Goal: Navigation & Orientation: Understand site structure

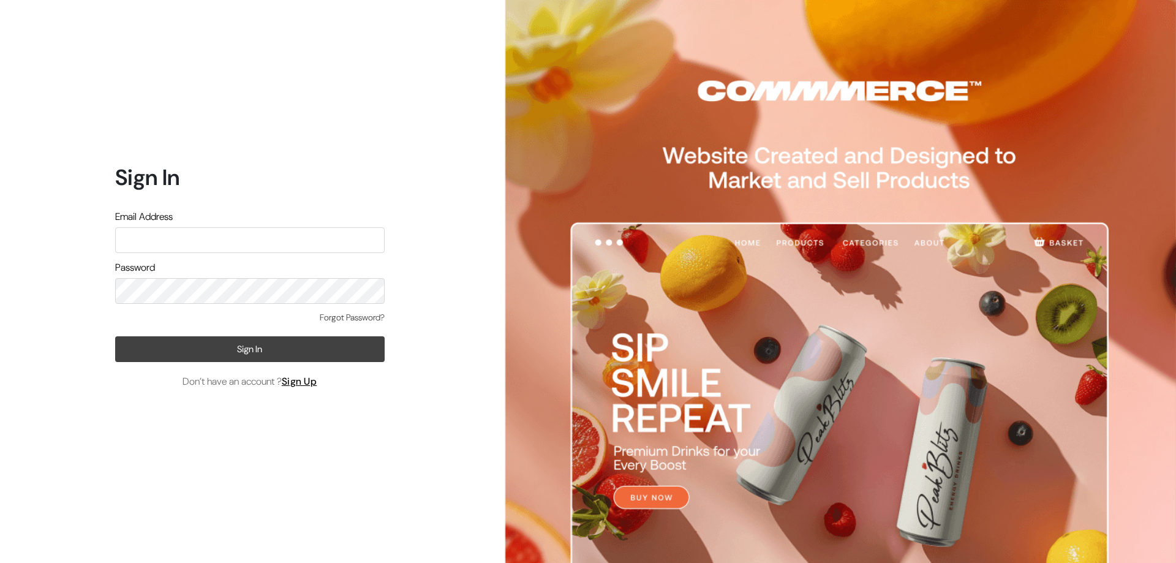
type input "ashapuracosmetic@gmail.com"
click at [210, 357] on button "Sign In" at bounding box center [249, 349] width 269 height 26
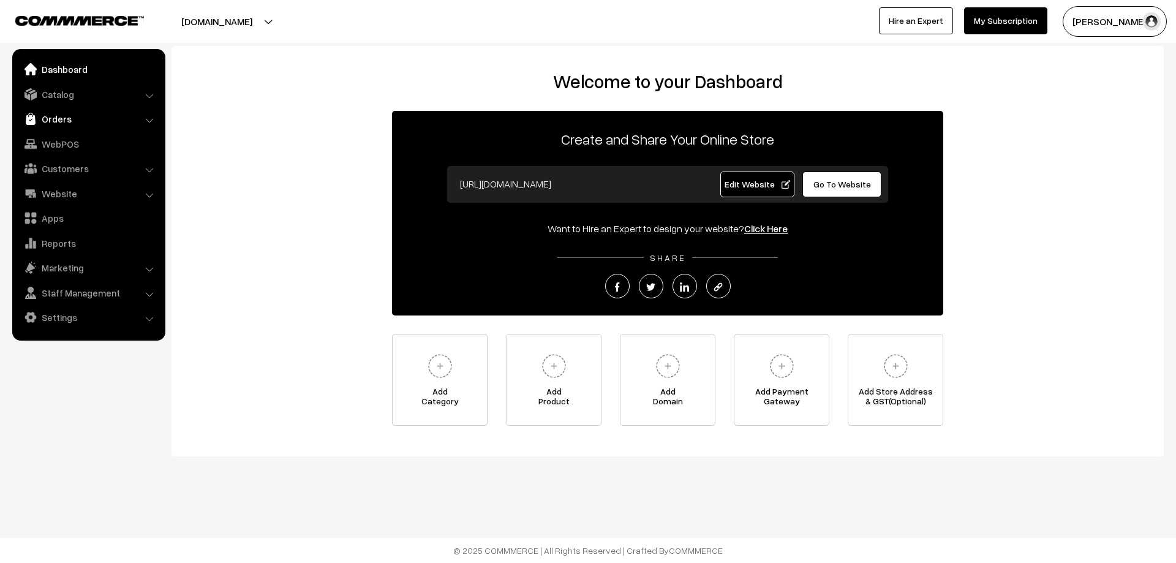
click at [63, 119] on link "Orders" at bounding box center [88, 119] width 146 height 22
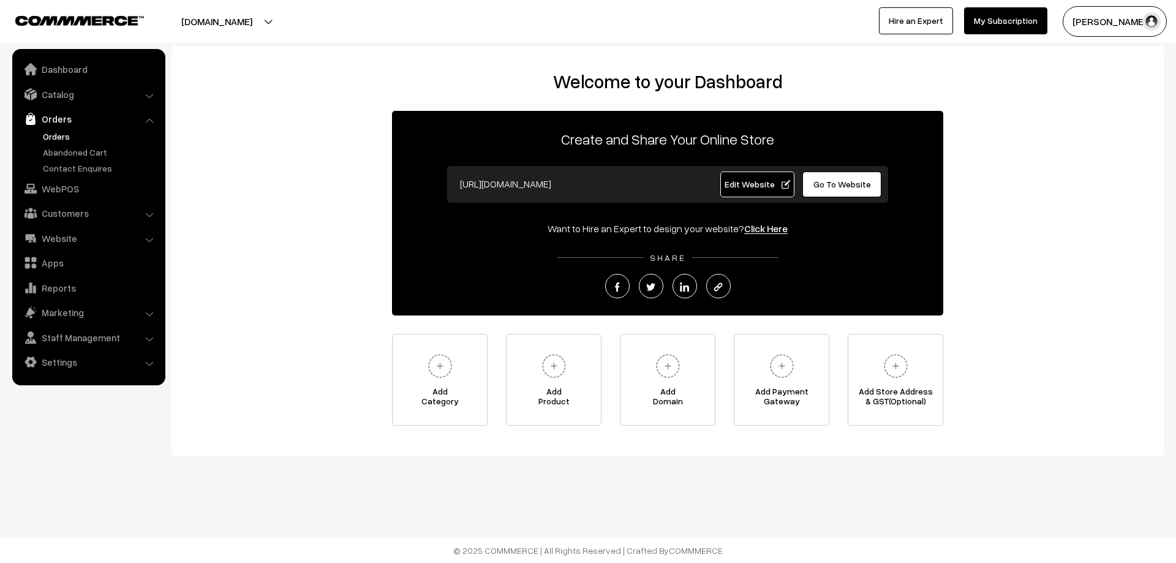
click at [78, 134] on link "Orders" at bounding box center [100, 136] width 121 height 13
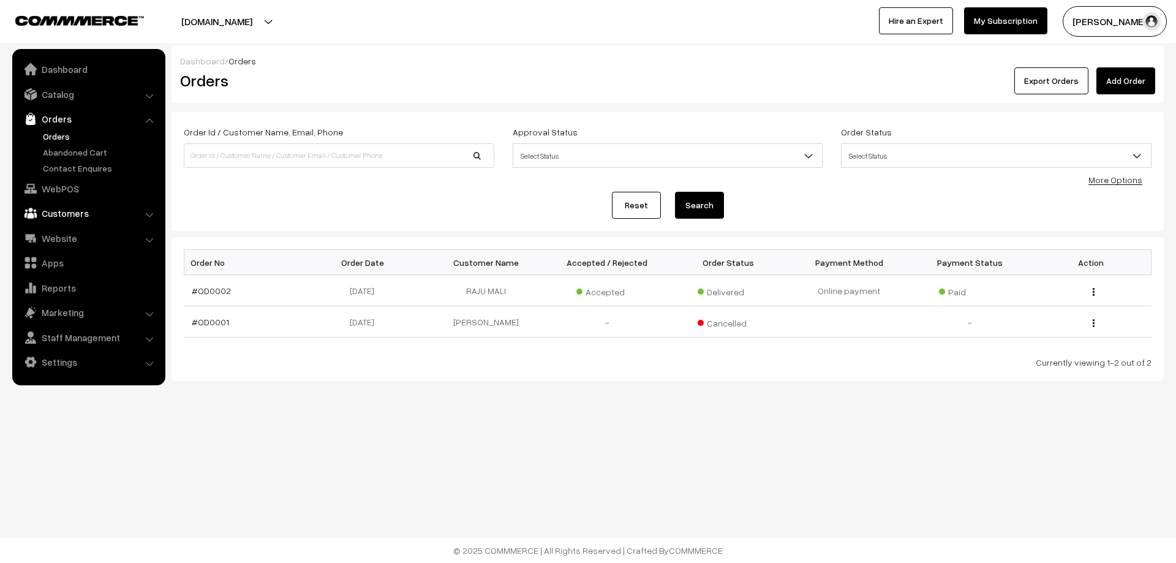
click at [67, 224] on link "Customers" at bounding box center [88, 213] width 146 height 22
click at [62, 192] on link "Customers" at bounding box center [100, 185] width 121 height 13
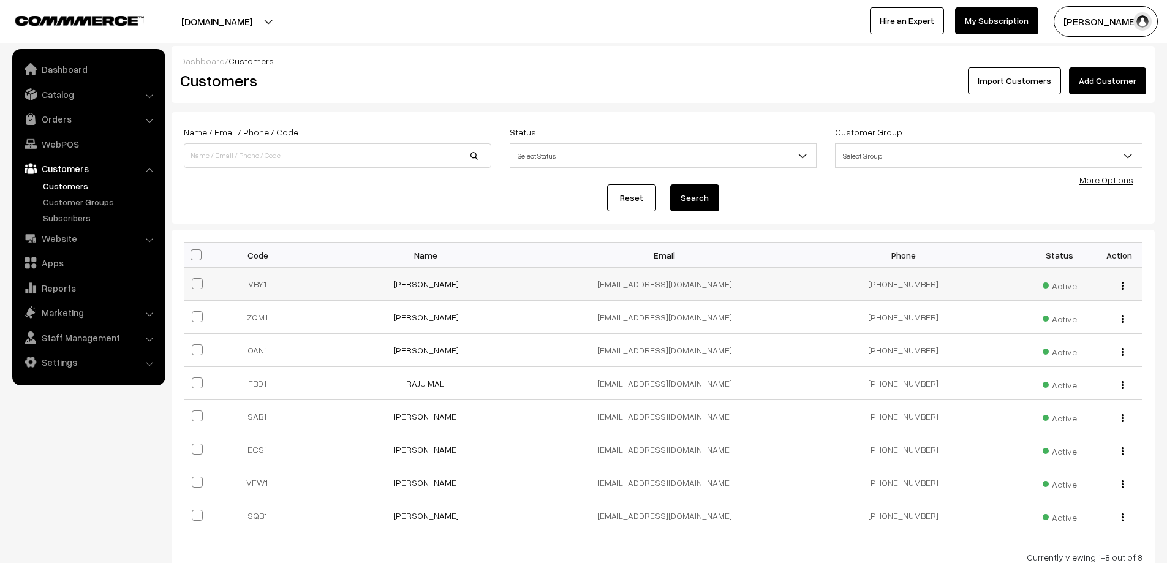
click at [410, 293] on td "Rahul Jha" at bounding box center [426, 284] width 239 height 33
click at [410, 287] on link "[PERSON_NAME]" at bounding box center [426, 284] width 66 height 10
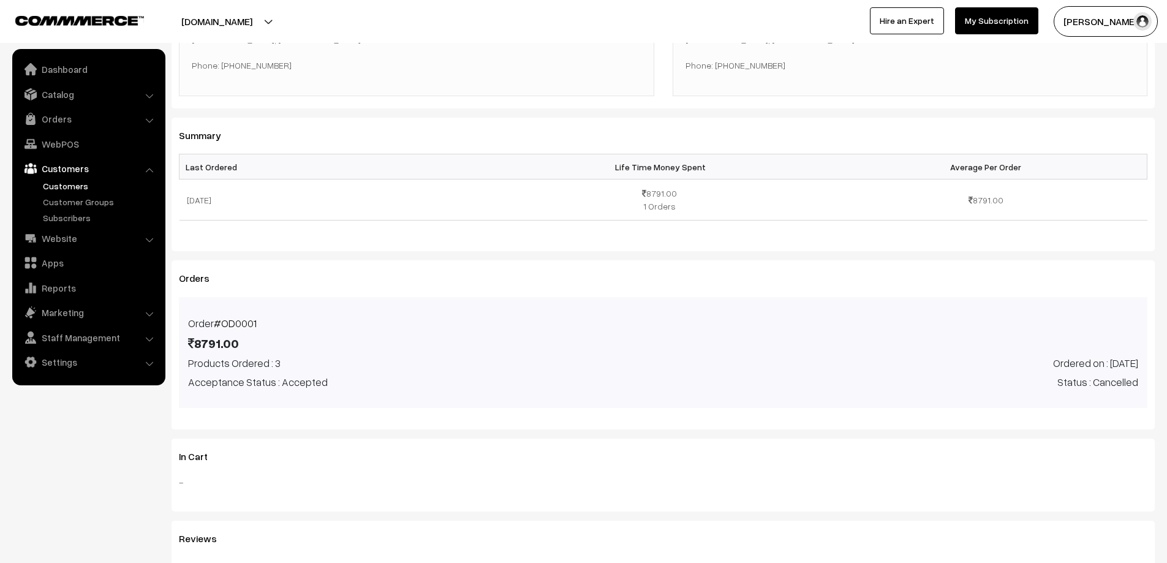
scroll to position [293, 0]
click at [267, 382] on span "Acceptance Status : Accepted" at bounding box center [258, 383] width 140 height 16
click at [402, 370] on div "Products Ordered : 3 Acceptance Status : Accepted" at bounding box center [421, 373] width 484 height 34
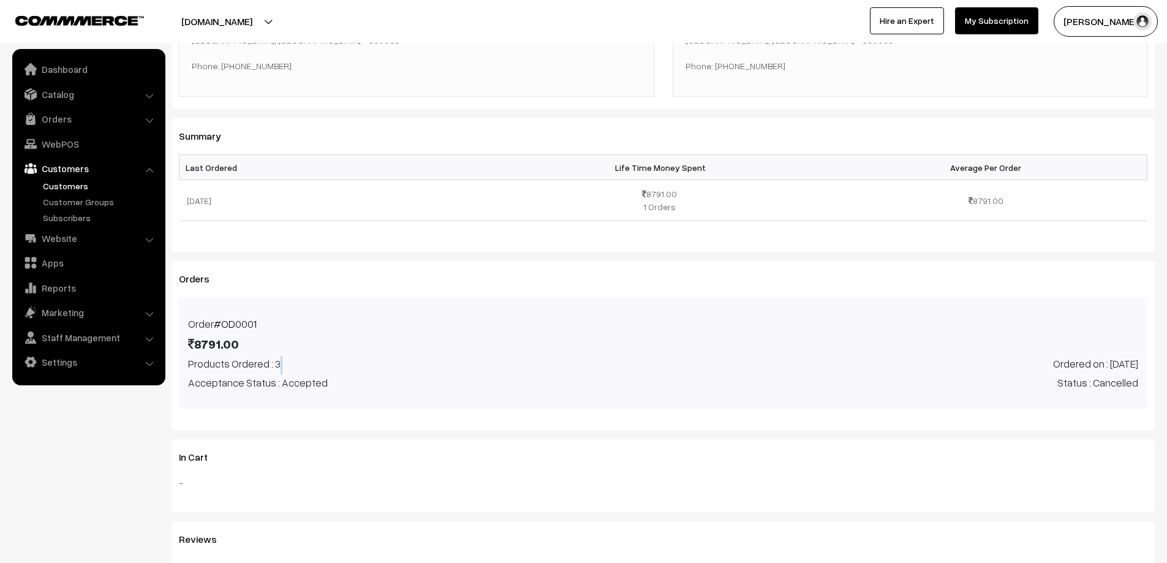
click at [402, 370] on div "Products Ordered : 3 Acceptance Status : Accepted" at bounding box center [421, 373] width 484 height 34
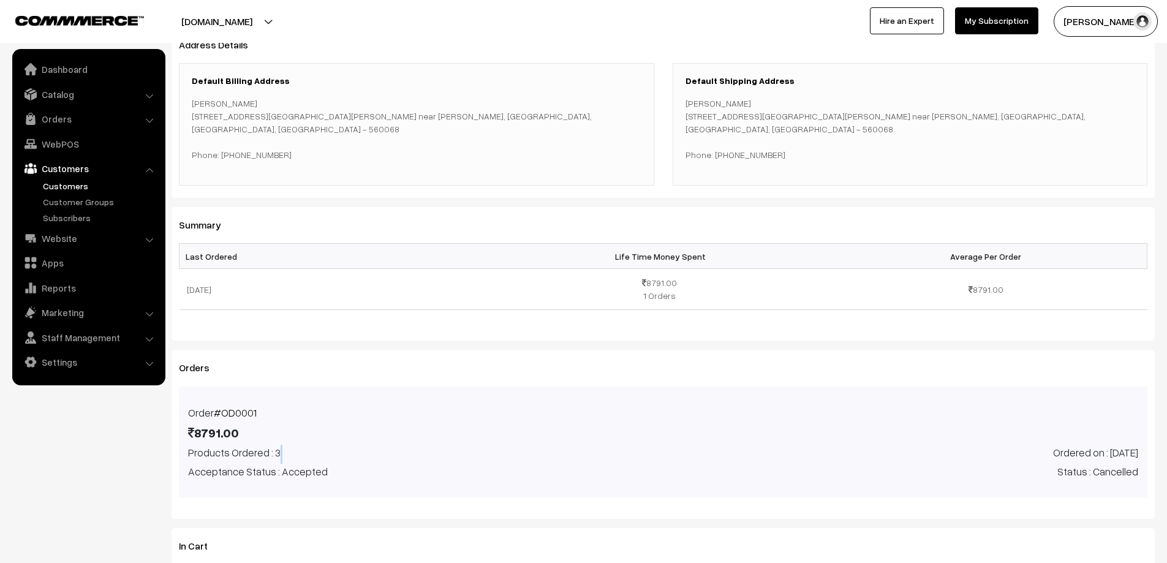
scroll to position [0, 0]
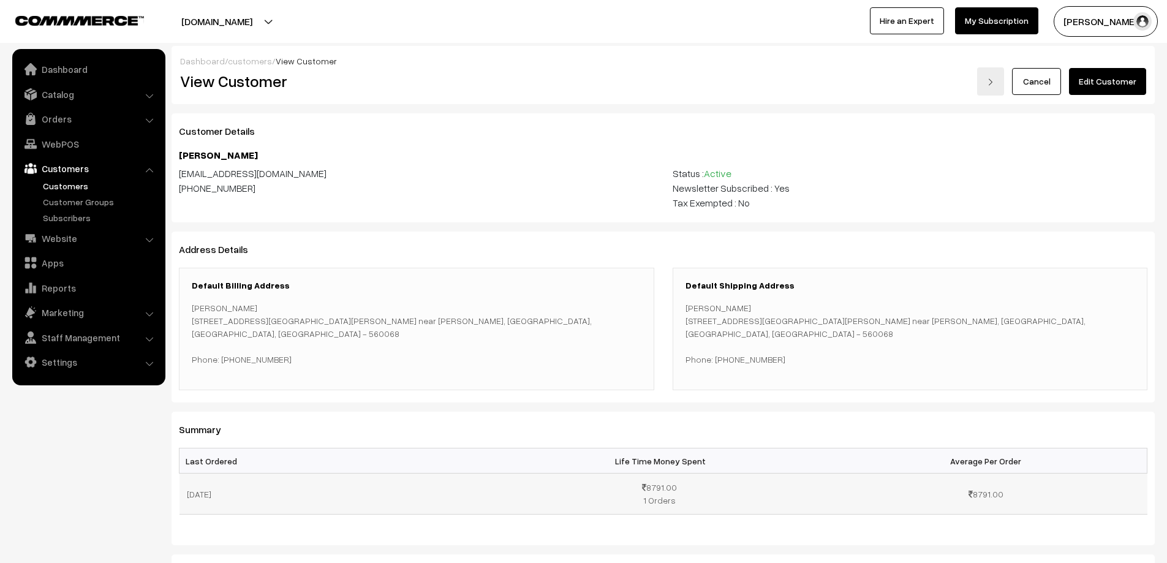
click at [652, 499] on td "8791.00 1 Orders" at bounding box center [663, 493] width 323 height 41
click at [588, 385] on div "Default Billing Address Rahul Jha 15 6th Main Road,Muneshwara nagar Hosapalaya …" at bounding box center [416, 329] width 475 height 122
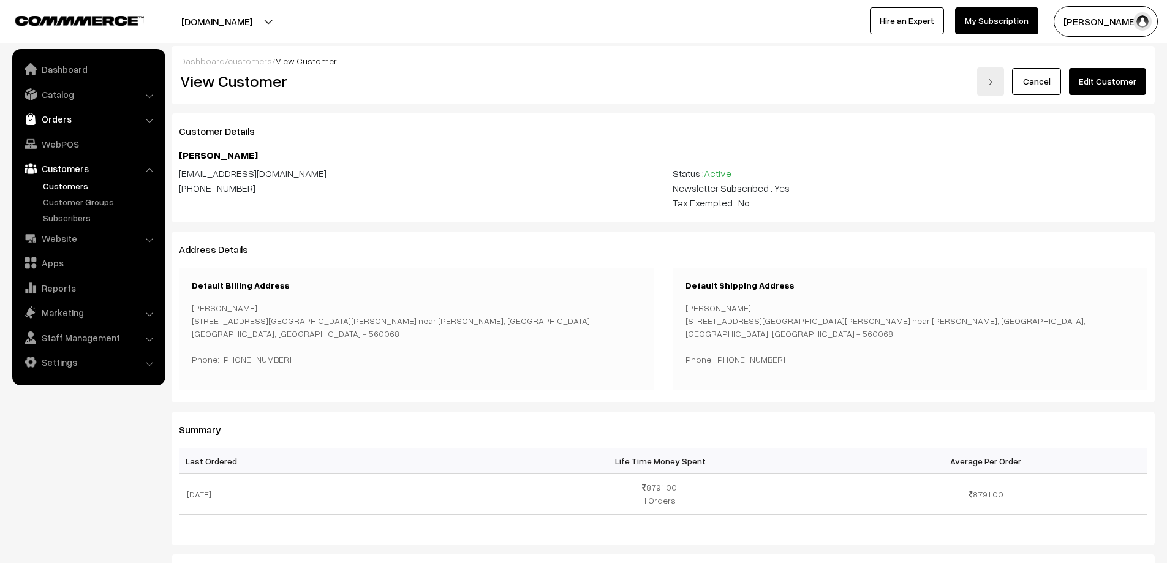
drag, startPoint x: 72, startPoint y: 130, endPoint x: 72, endPoint y: 124, distance: 6.2
click at [72, 124] on ul "Dashboard Catalog" at bounding box center [88, 217] width 153 height 336
click at [72, 124] on link "Orders" at bounding box center [88, 119] width 146 height 22
click at [85, 148] on link "Abandoned Cart" at bounding box center [100, 152] width 121 height 13
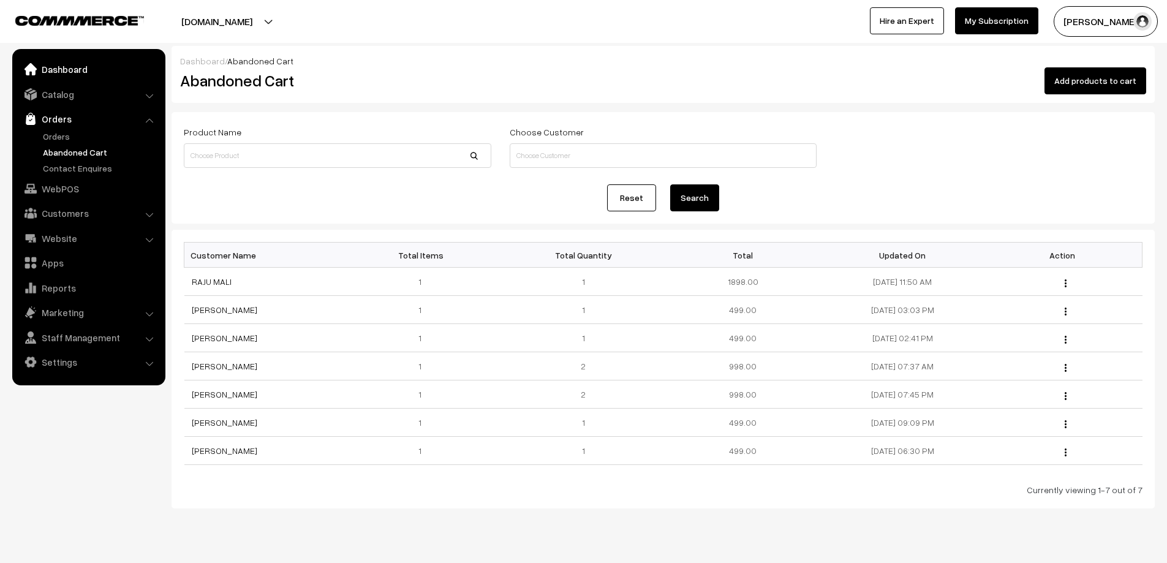
click at [46, 69] on link "Dashboard" at bounding box center [88, 69] width 146 height 22
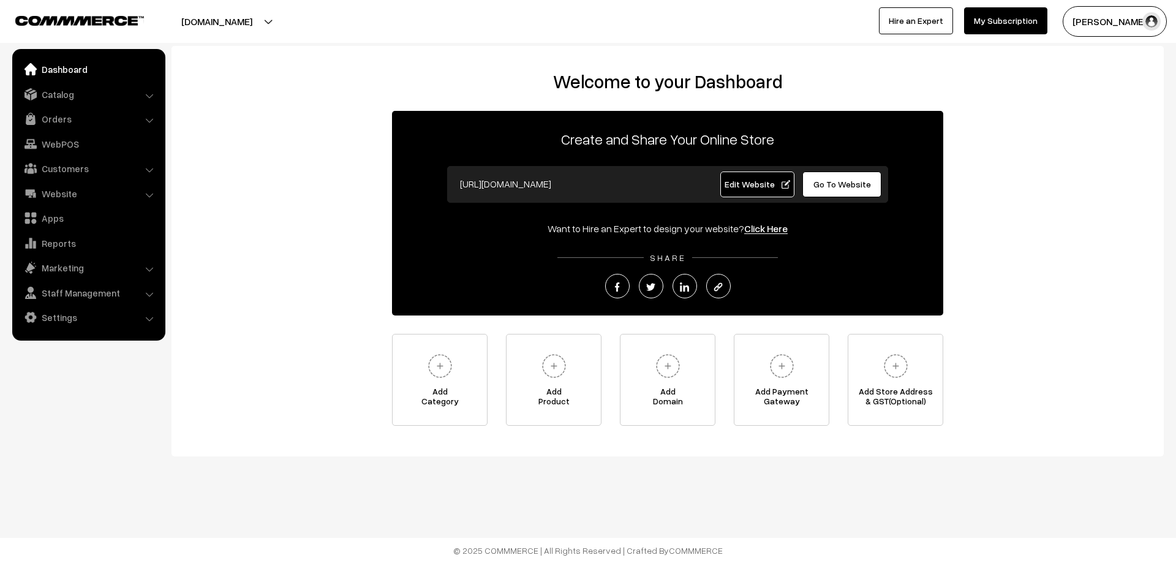
click at [79, 69] on link "Dashboard" at bounding box center [88, 69] width 146 height 22
click at [85, 94] on link "Catalog" at bounding box center [88, 94] width 146 height 22
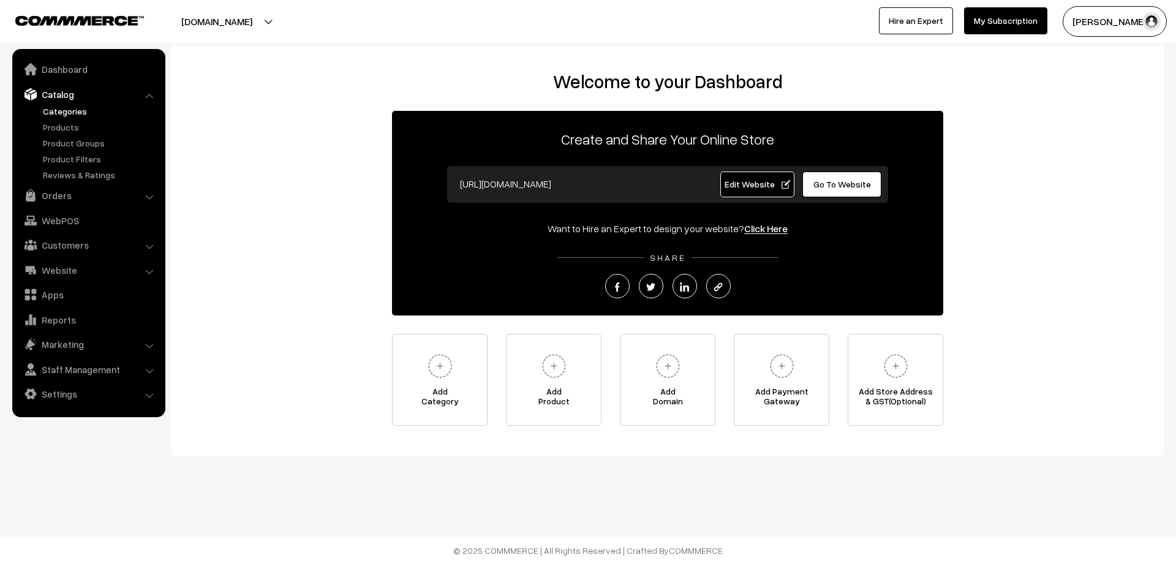
click at [51, 113] on link "Categories" at bounding box center [100, 111] width 121 height 13
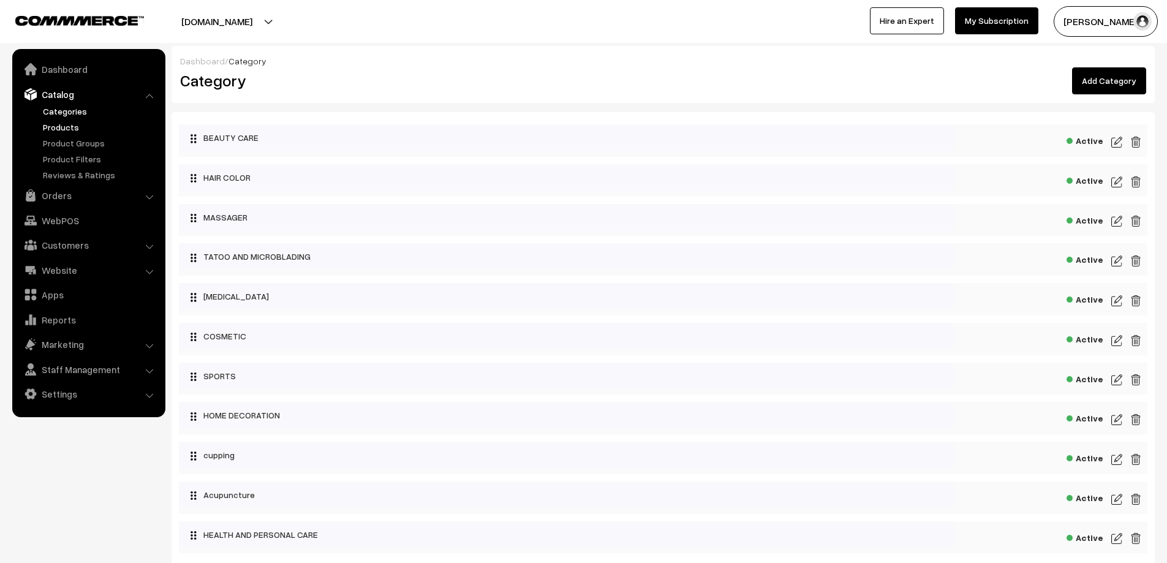
click at [49, 129] on link "Products" at bounding box center [100, 127] width 121 height 13
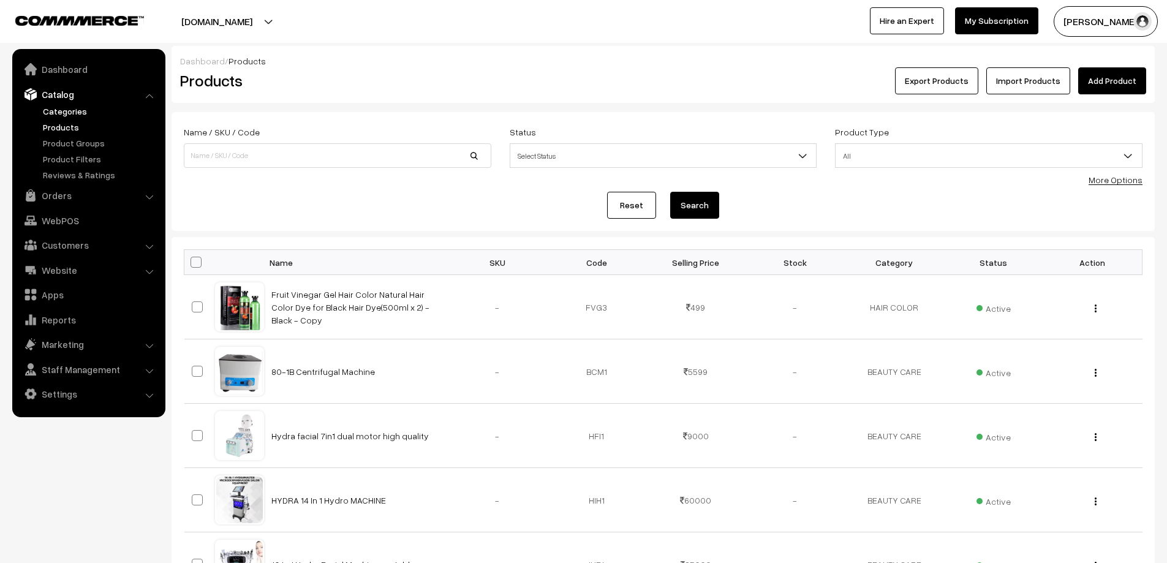
click at [58, 106] on link "Categories" at bounding box center [100, 111] width 121 height 13
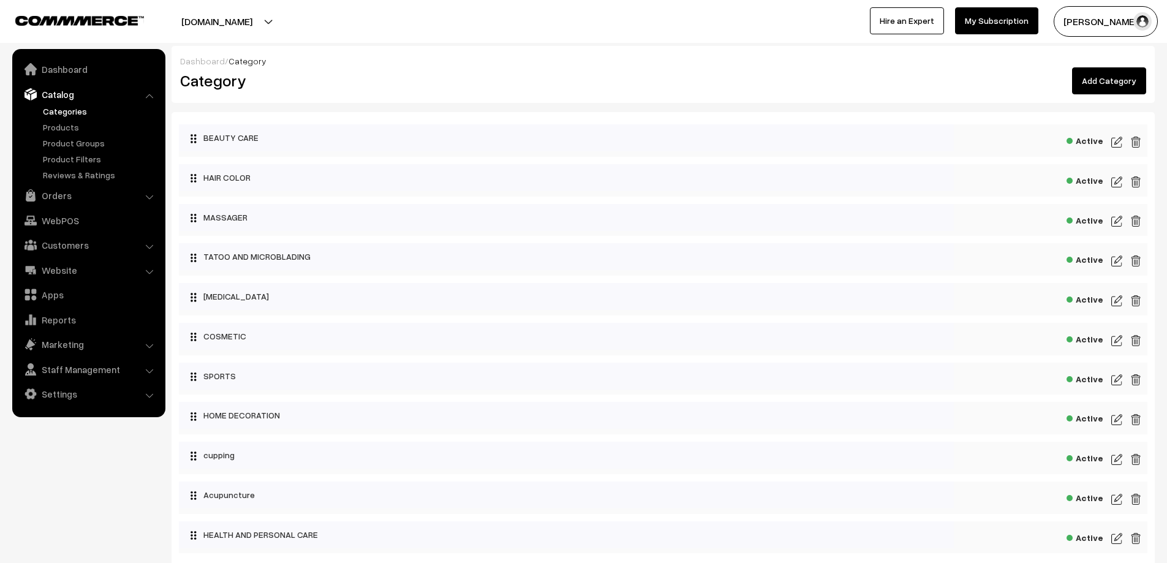
click at [249, 191] on div "Active" at bounding box center [663, 180] width 968 height 32
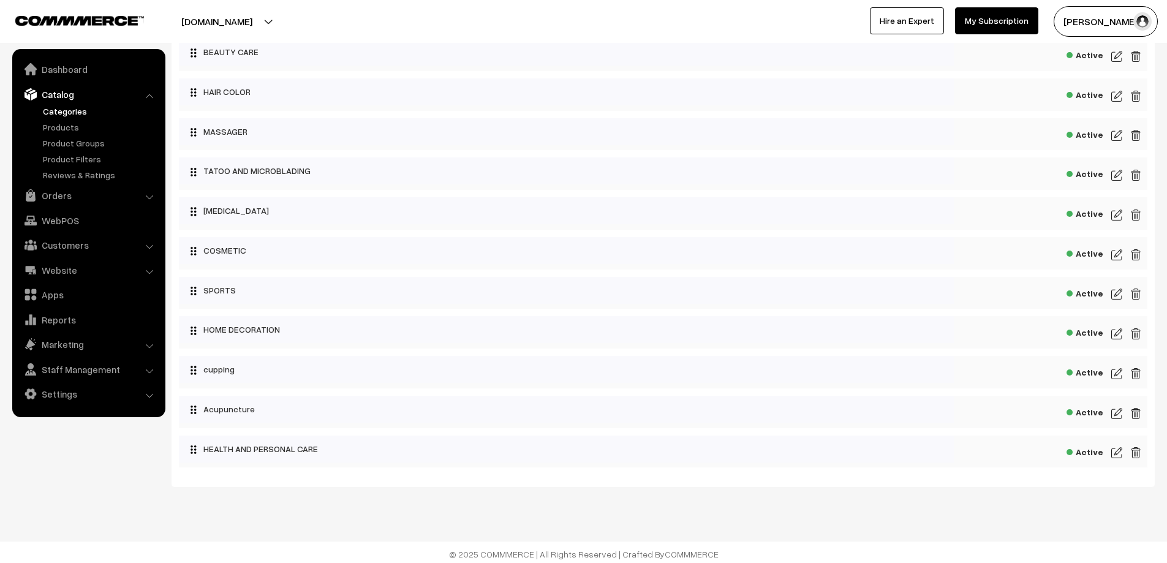
scroll to position [89, 0]
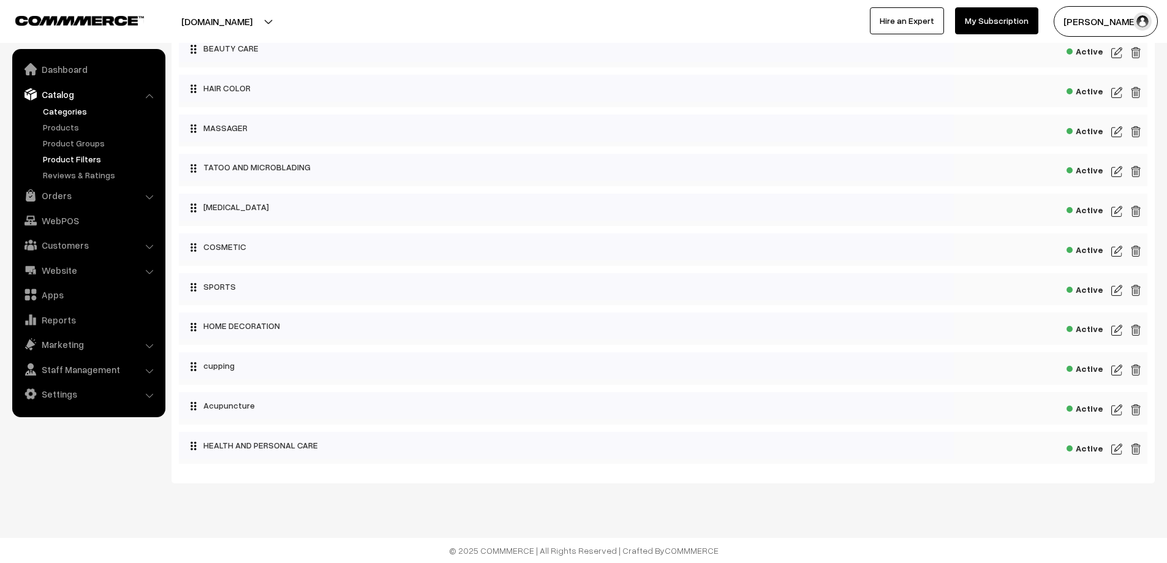
click at [68, 156] on link "Product Filters" at bounding box center [100, 158] width 121 height 13
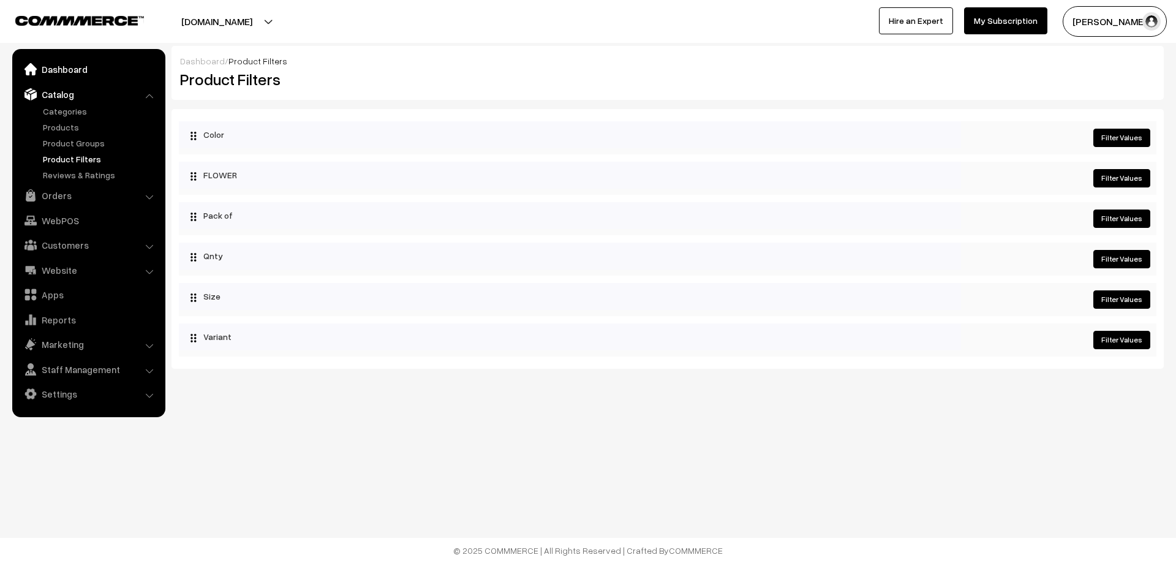
click at [53, 64] on link "Dashboard" at bounding box center [88, 69] width 146 height 22
